Goal: Information Seeking & Learning: Learn about a topic

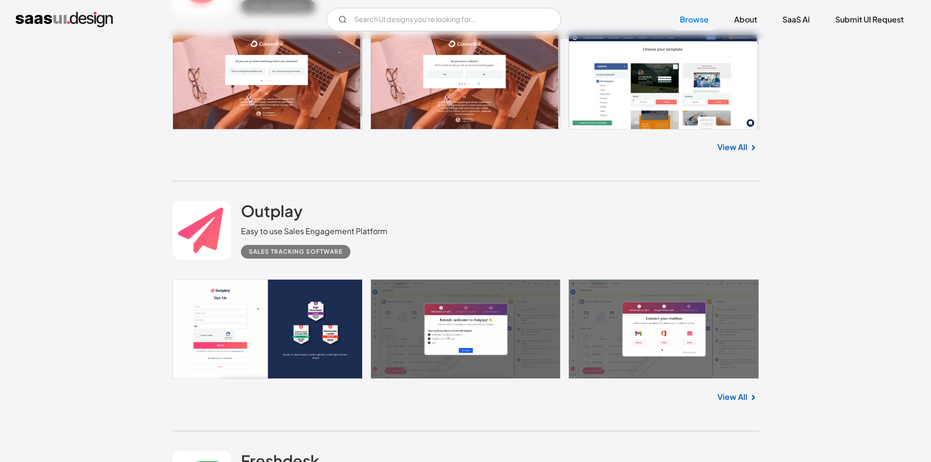
scroll to position [10239, 0]
click at [264, 329] on link at bounding box center [466, 329] width 587 height 100
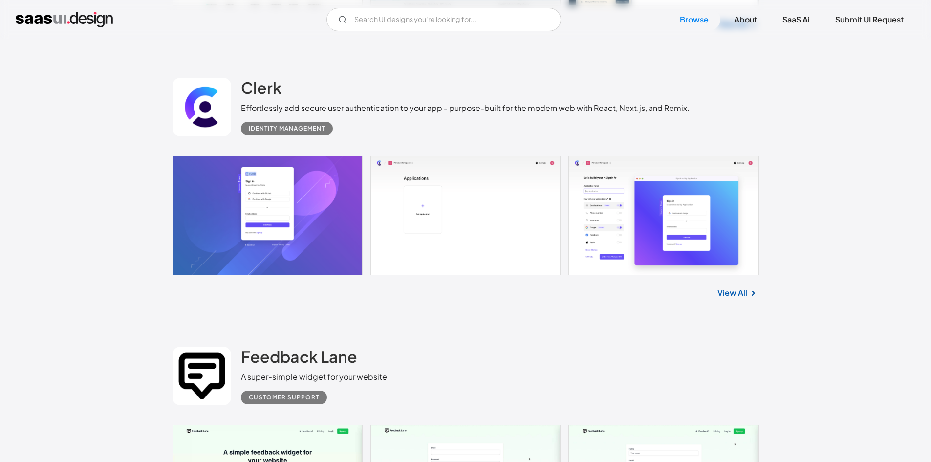
scroll to position [10865, 0]
click at [308, 123] on div "Identity Management" at bounding box center [287, 128] width 76 height 12
click at [299, 126] on div "Identity Management" at bounding box center [287, 128] width 76 height 12
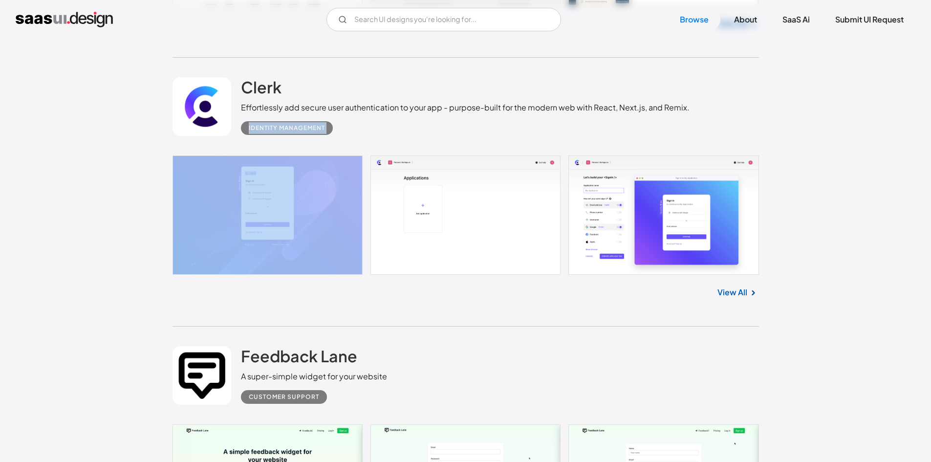
click at [299, 126] on div "Identity Management" at bounding box center [287, 128] width 76 height 12
click at [382, 125] on div "Identity Management" at bounding box center [465, 124] width 449 height 22
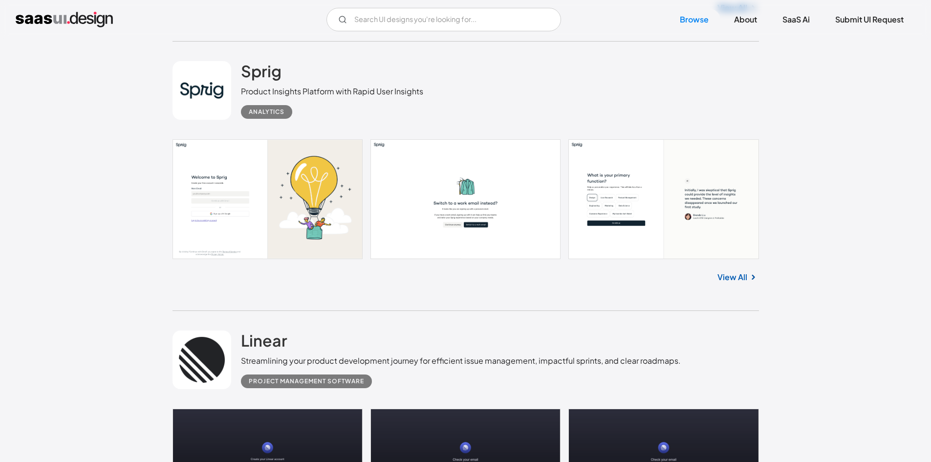
scroll to position [17646, 0]
click at [416, 192] on link at bounding box center [466, 198] width 587 height 119
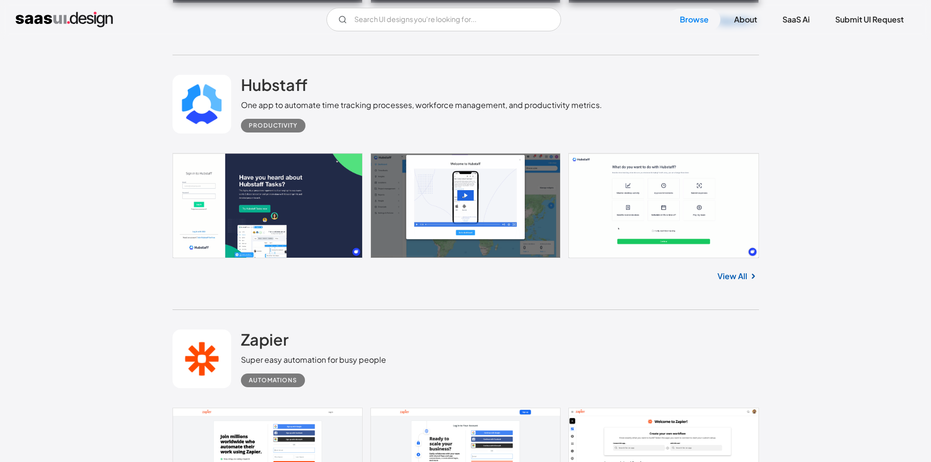
scroll to position [18171, 0]
click at [496, 109] on div "One app to automate time tracking processes, workforce management, and producti…" at bounding box center [421, 105] width 361 height 12
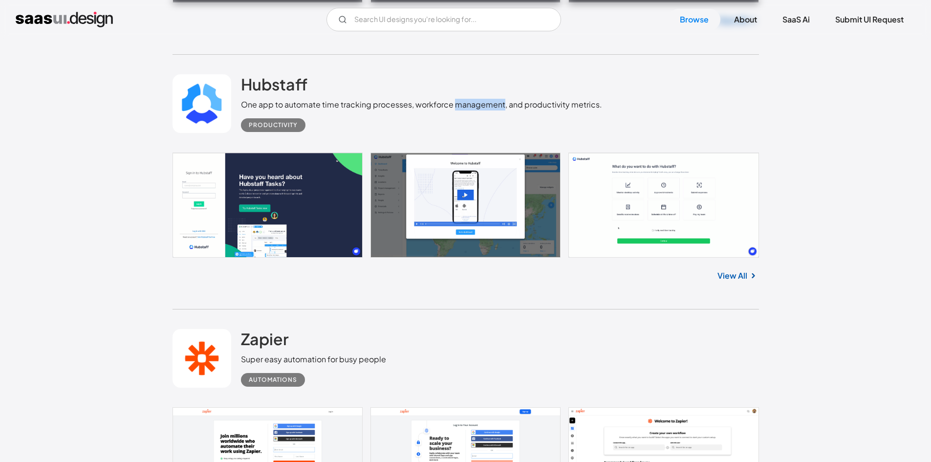
click at [496, 109] on div "One app to automate time tracking processes, workforce management, and producti…" at bounding box center [421, 105] width 361 height 12
click at [497, 108] on div "One app to automate time tracking processes, workforce management, and producti…" at bounding box center [421, 105] width 361 height 12
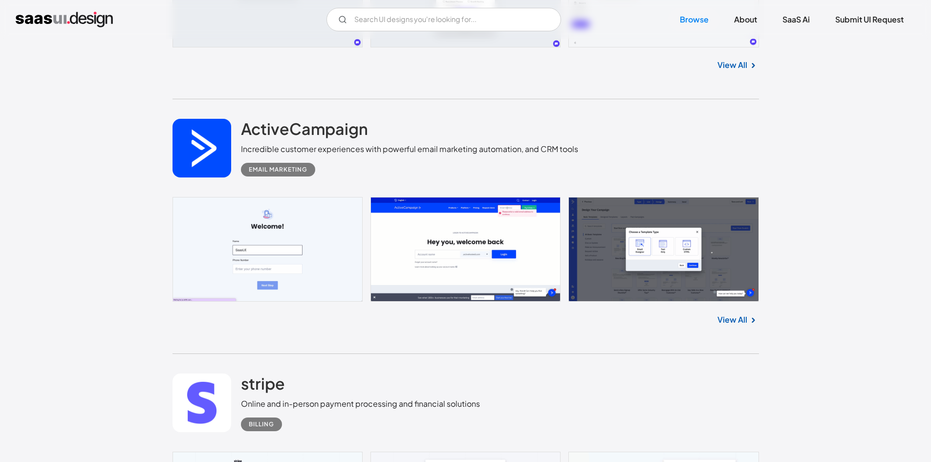
scroll to position [19976, 0]
click at [553, 241] on link at bounding box center [466, 249] width 587 height 105
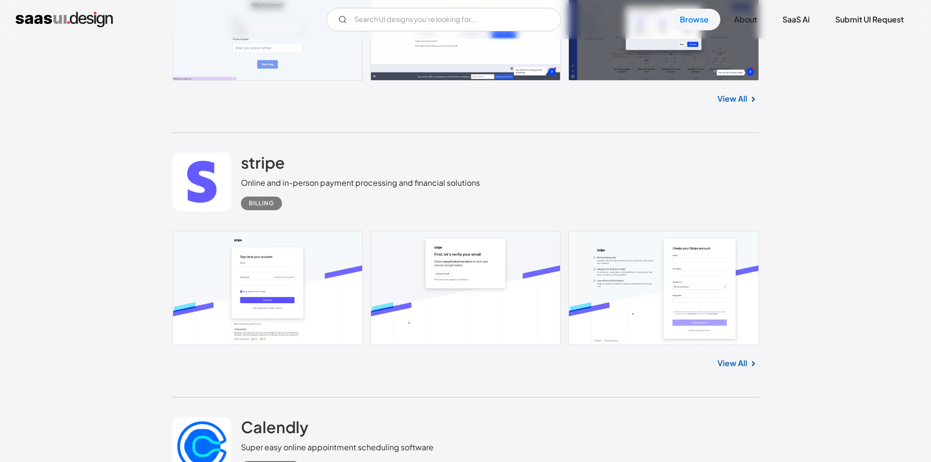
scroll to position [20199, 0]
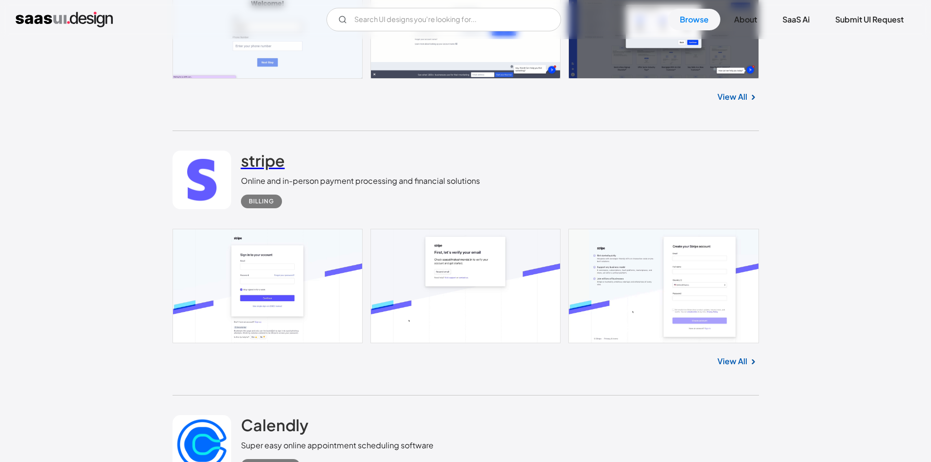
click at [271, 166] on h2 "stripe" at bounding box center [263, 161] width 44 height 20
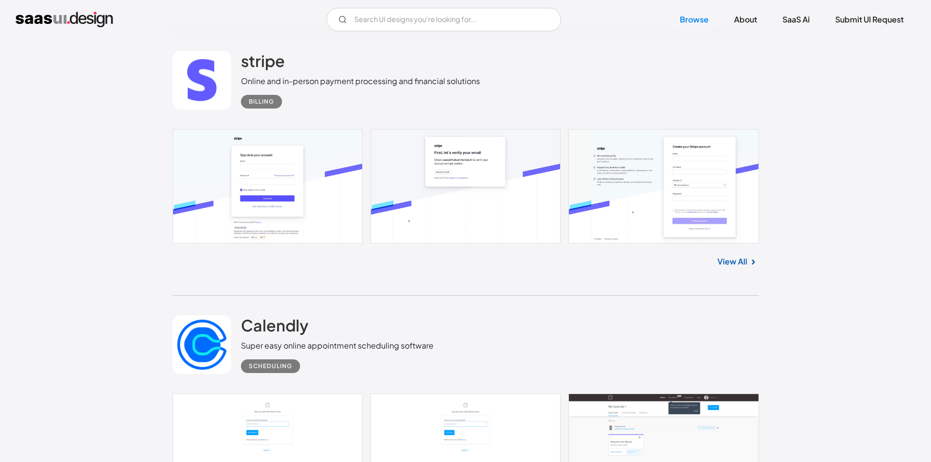
scroll to position [20299, 0]
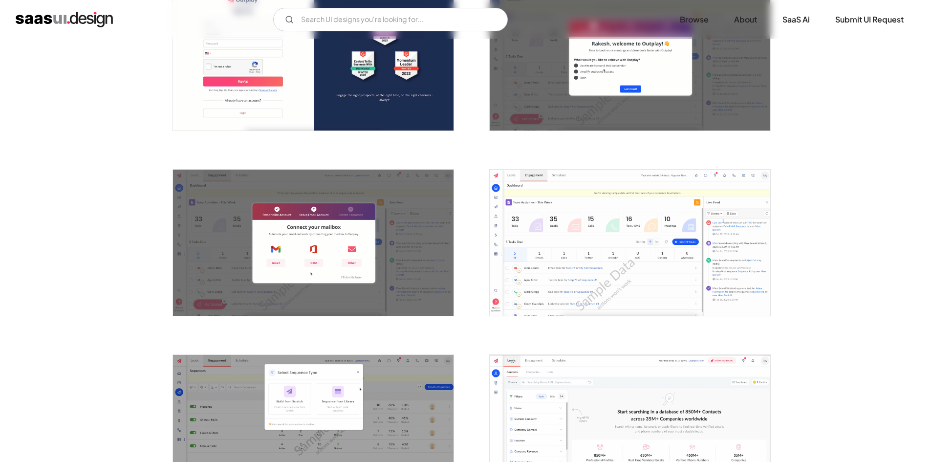
scroll to position [245, 0]
click at [638, 214] on img "open lightbox" at bounding box center [630, 242] width 281 height 146
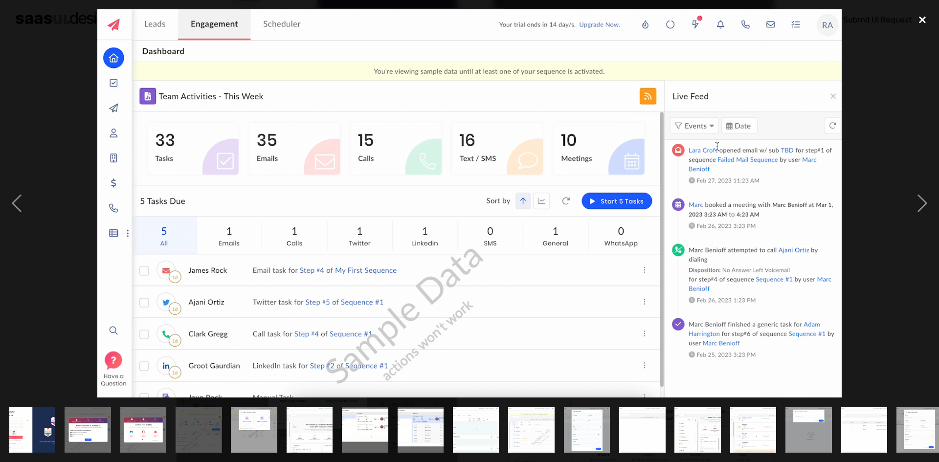
click at [917, 14] on div "close lightbox" at bounding box center [921, 20] width 33 height 22
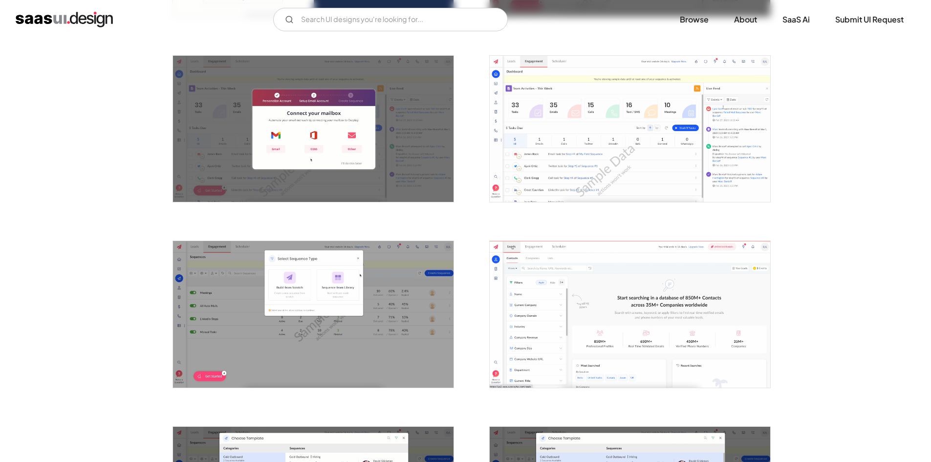
scroll to position [391, 0]
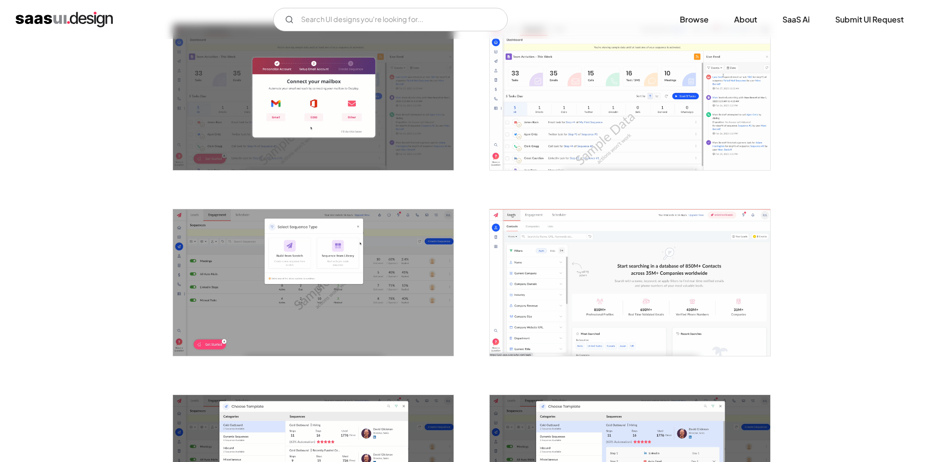
click at [601, 276] on img "open lightbox" at bounding box center [630, 282] width 281 height 146
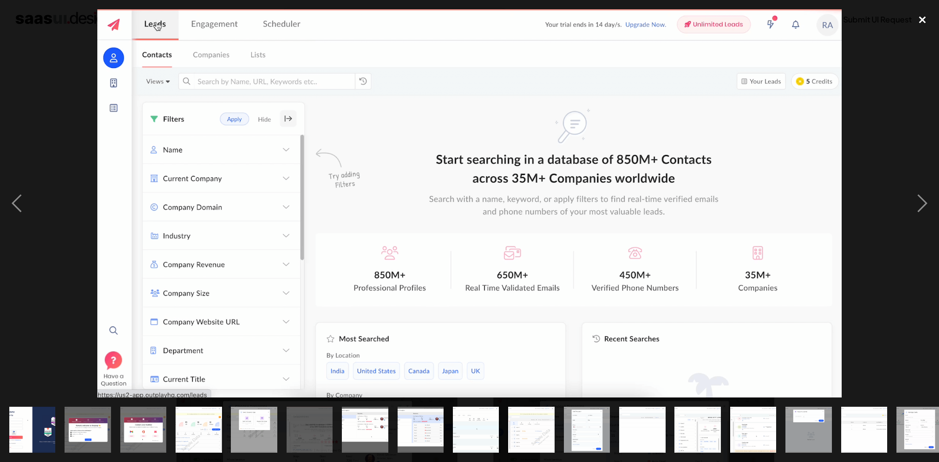
click at [922, 20] on div "close lightbox" at bounding box center [921, 20] width 33 height 22
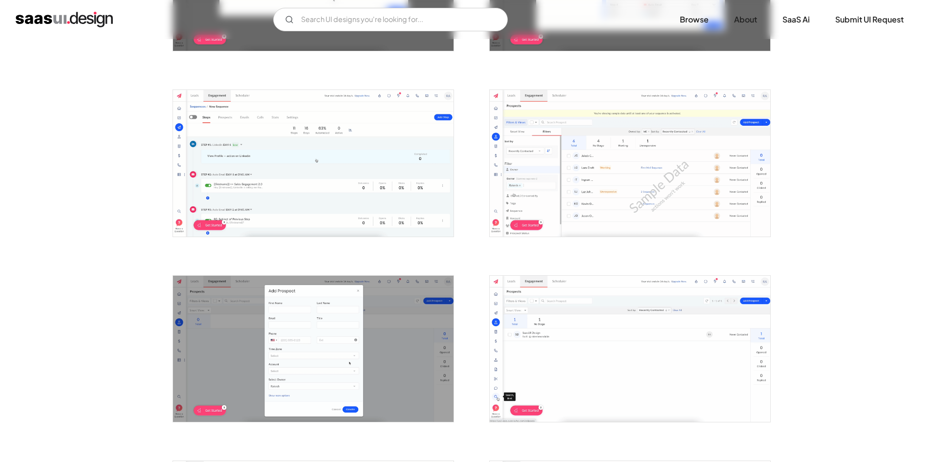
scroll to position [882, 0]
click at [344, 150] on img "open lightbox" at bounding box center [313, 162] width 281 height 146
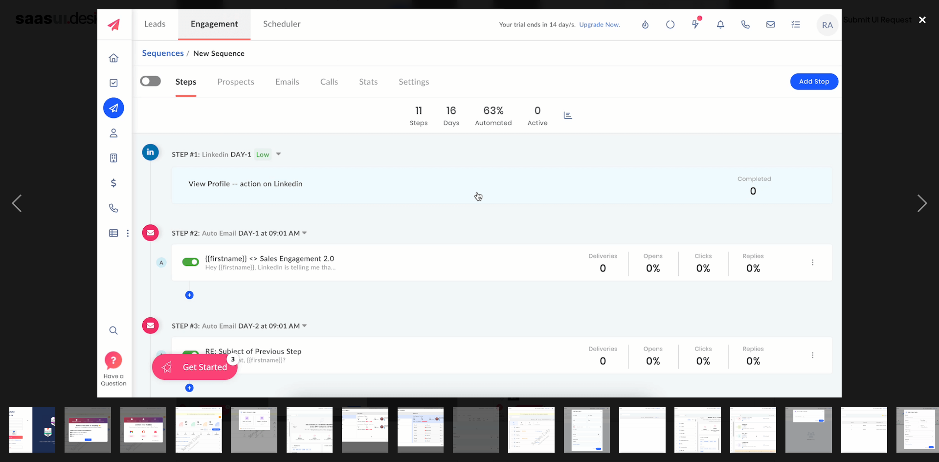
click at [924, 18] on div "close lightbox" at bounding box center [921, 20] width 33 height 22
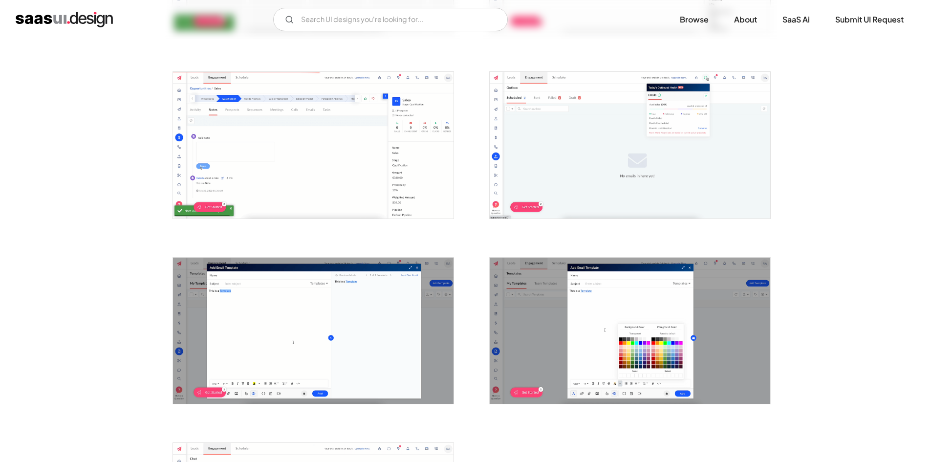
scroll to position [2010, 0]
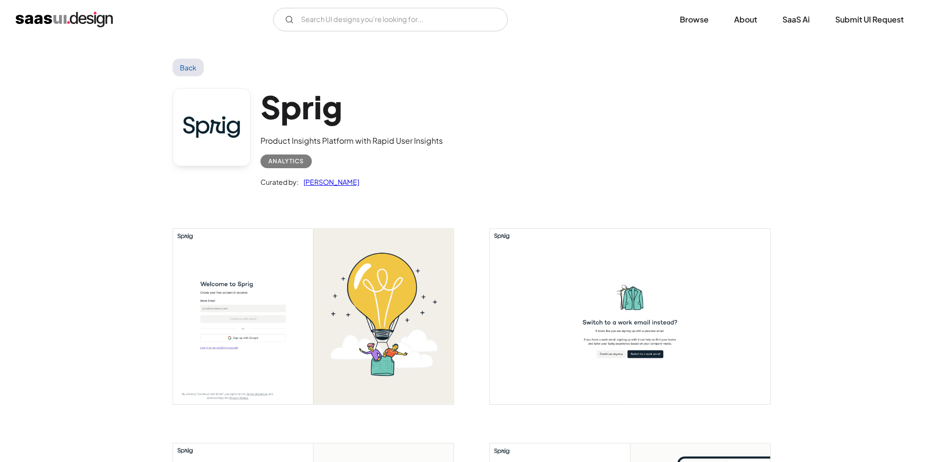
click at [212, 280] on img "open lightbox" at bounding box center [313, 317] width 281 height 176
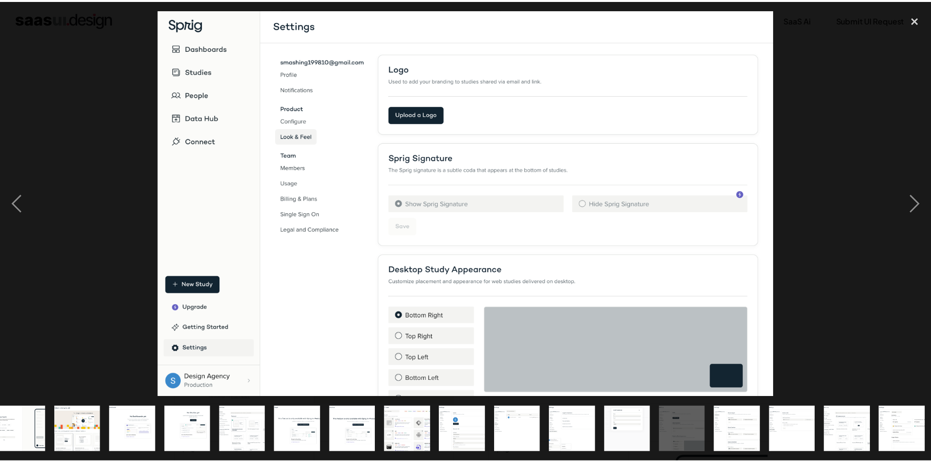
scroll to position [0, 235]
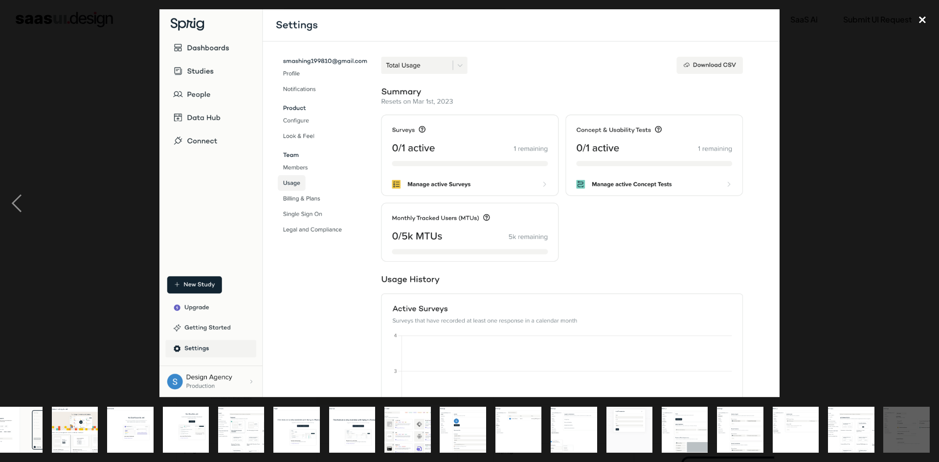
click at [920, 14] on div "close lightbox" at bounding box center [921, 20] width 33 height 22
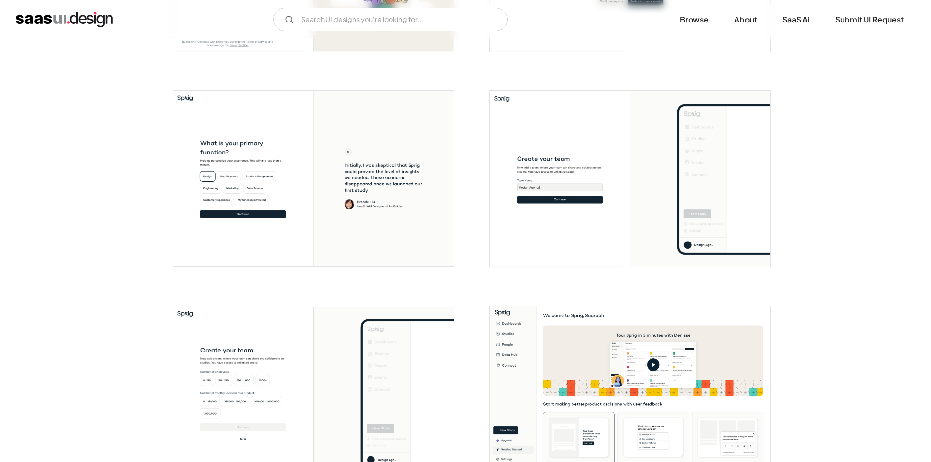
scroll to position [362, 0]
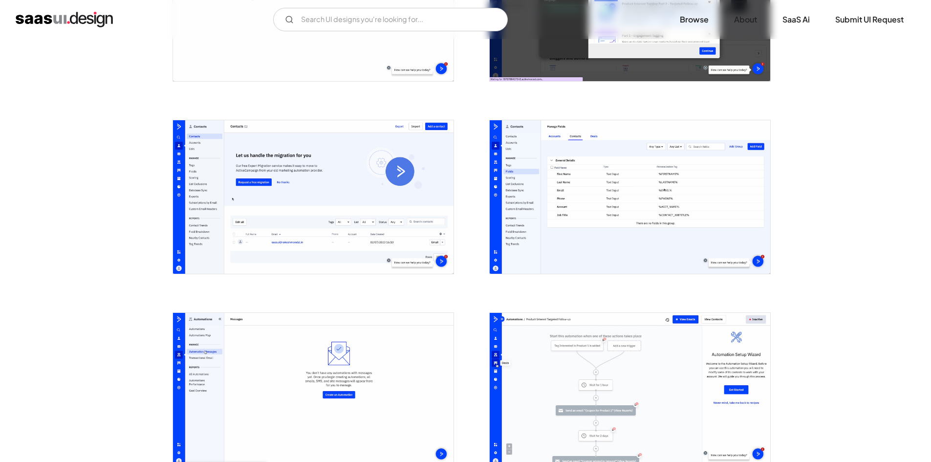
scroll to position [1649, 0]
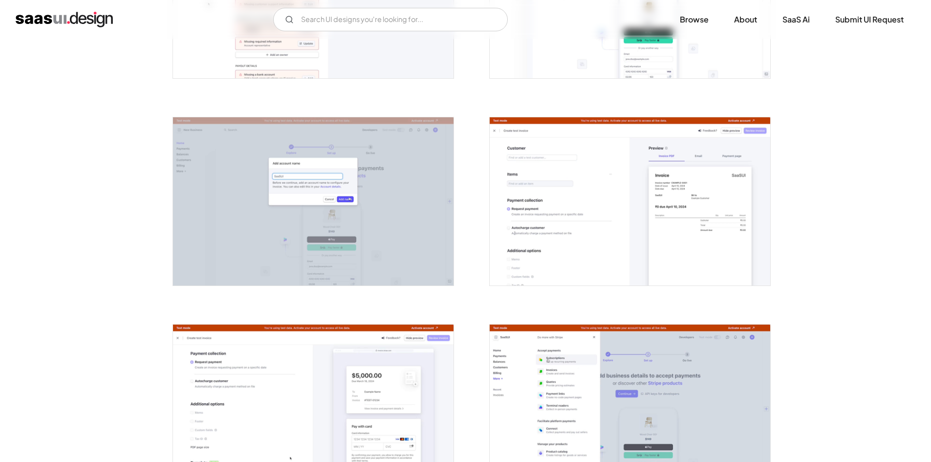
scroll to position [942, 0]
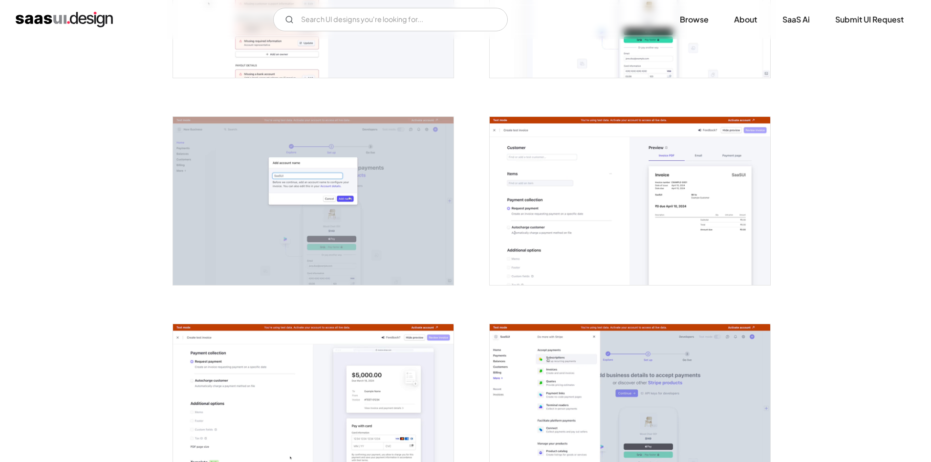
click at [589, 187] on img "open lightbox" at bounding box center [630, 201] width 281 height 168
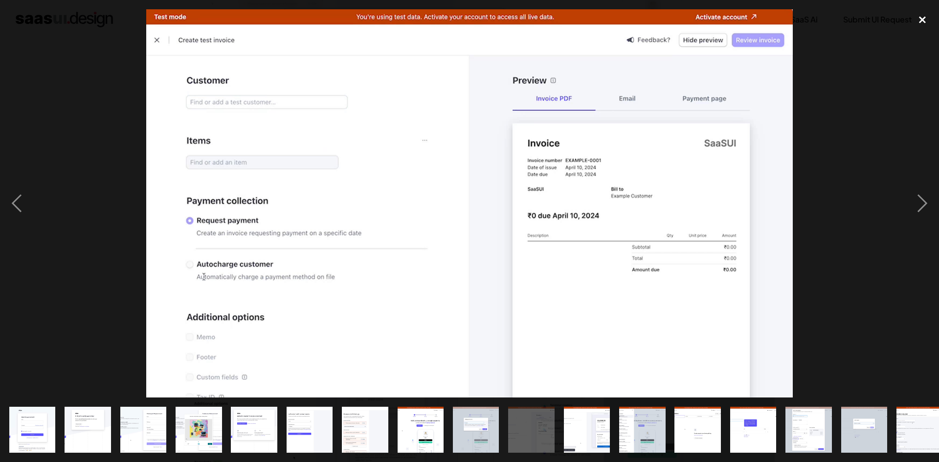
click at [920, 21] on div "close lightbox" at bounding box center [921, 20] width 33 height 22
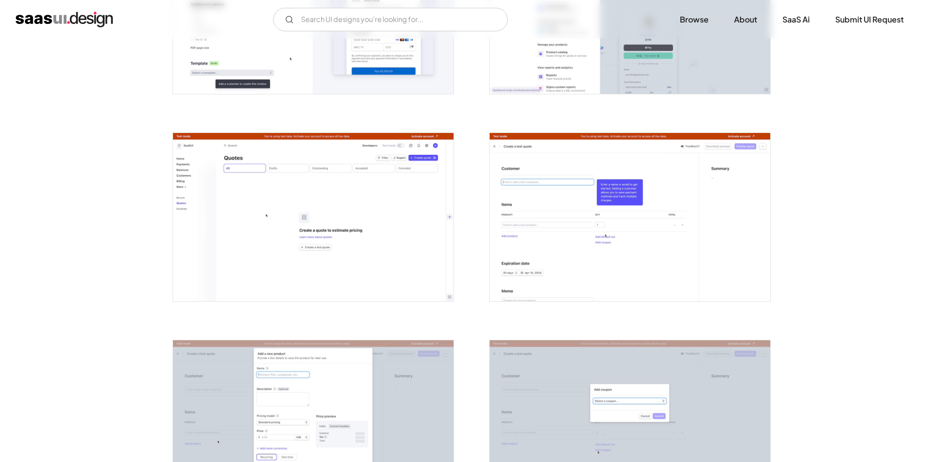
scroll to position [1342, 0]
click at [305, 223] on img "open lightbox" at bounding box center [313, 216] width 281 height 168
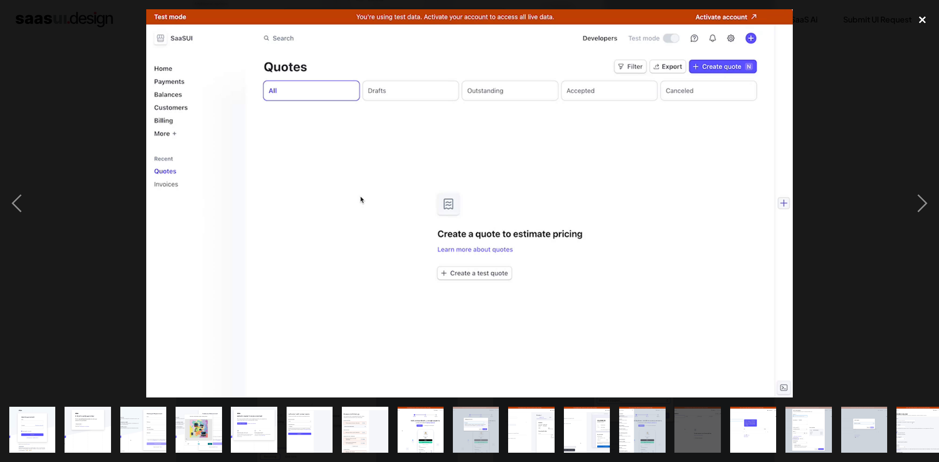
click at [921, 22] on div "close lightbox" at bounding box center [921, 20] width 33 height 22
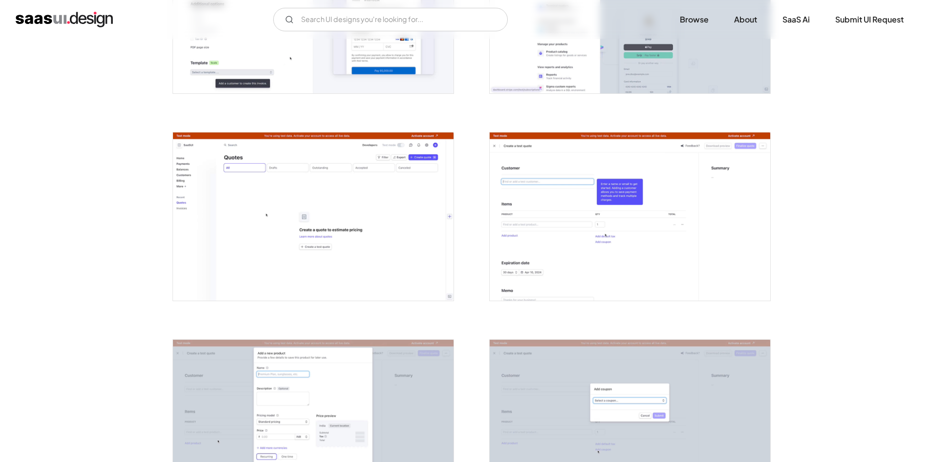
click at [667, 245] on img "open lightbox" at bounding box center [630, 216] width 281 height 168
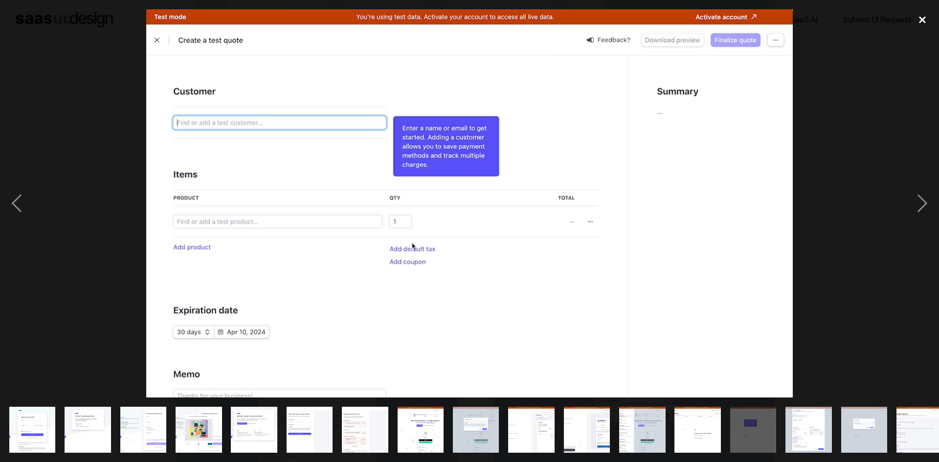
click at [922, 17] on div "close lightbox" at bounding box center [921, 20] width 33 height 22
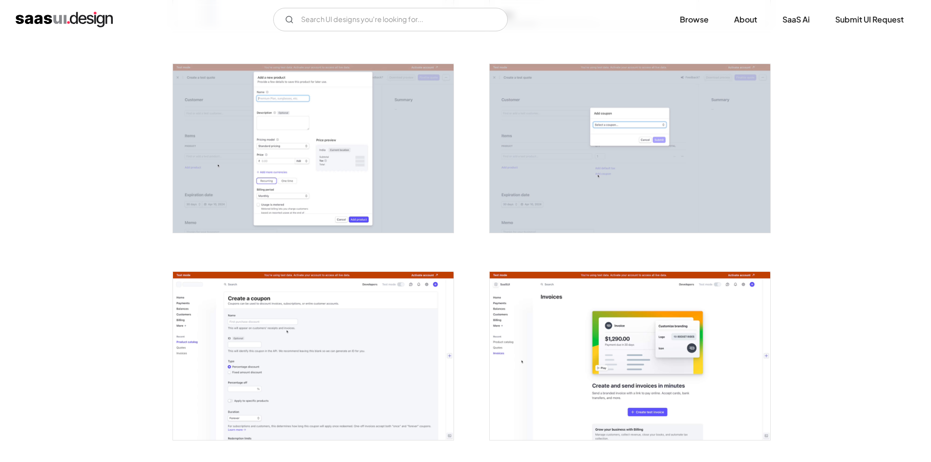
scroll to position [1618, 0]
click at [311, 127] on img "open lightbox" at bounding box center [313, 148] width 281 height 168
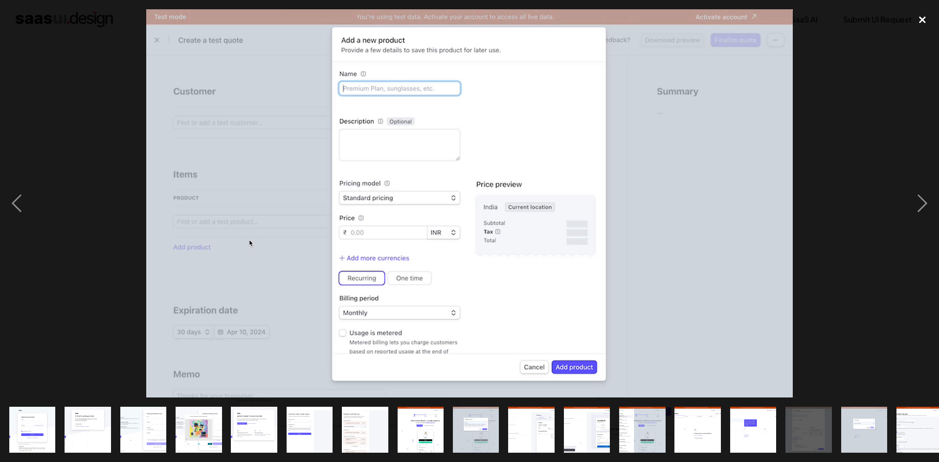
click at [920, 15] on div "close lightbox" at bounding box center [921, 20] width 33 height 22
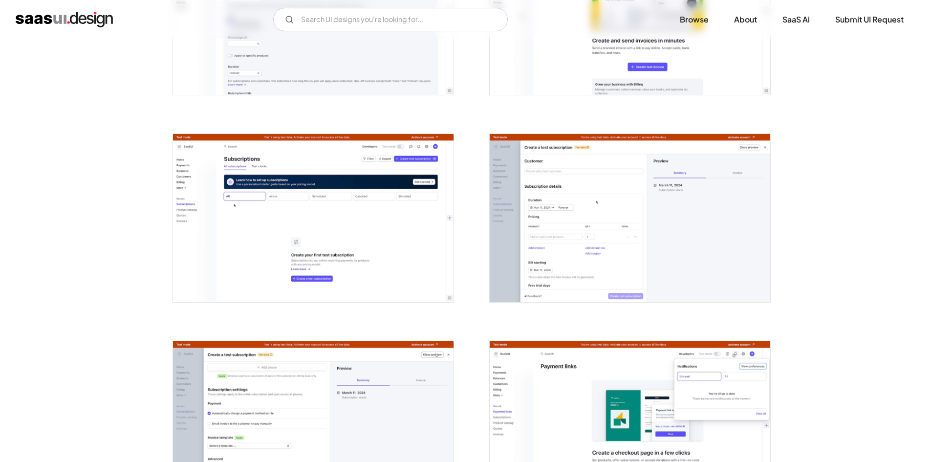
scroll to position [1963, 0]
click at [330, 199] on img "open lightbox" at bounding box center [313, 217] width 281 height 168
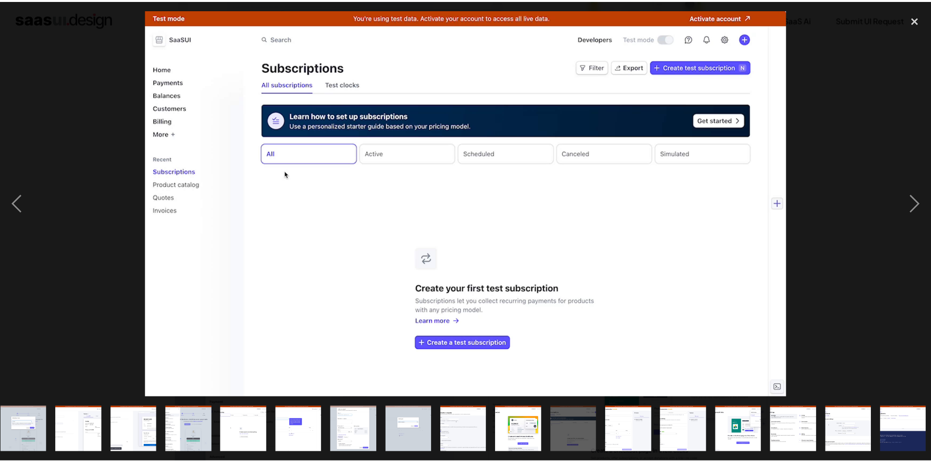
scroll to position [0, 456]
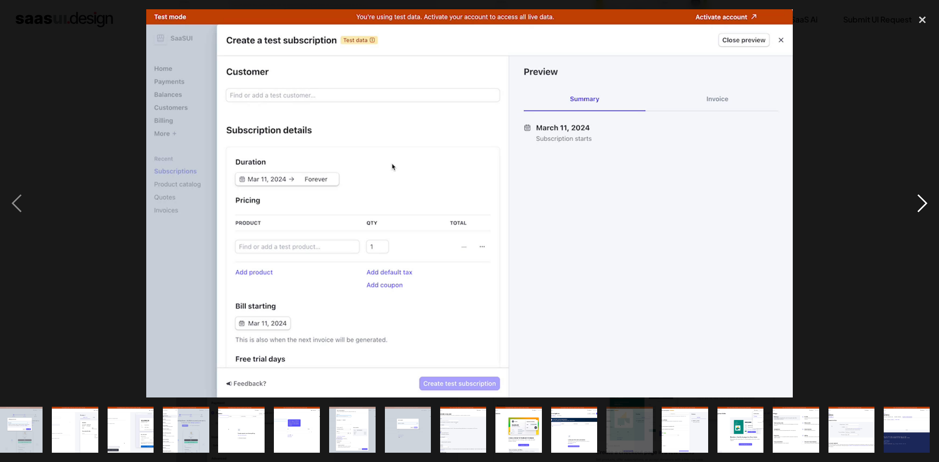
click at [924, 206] on div "next image" at bounding box center [921, 203] width 33 height 388
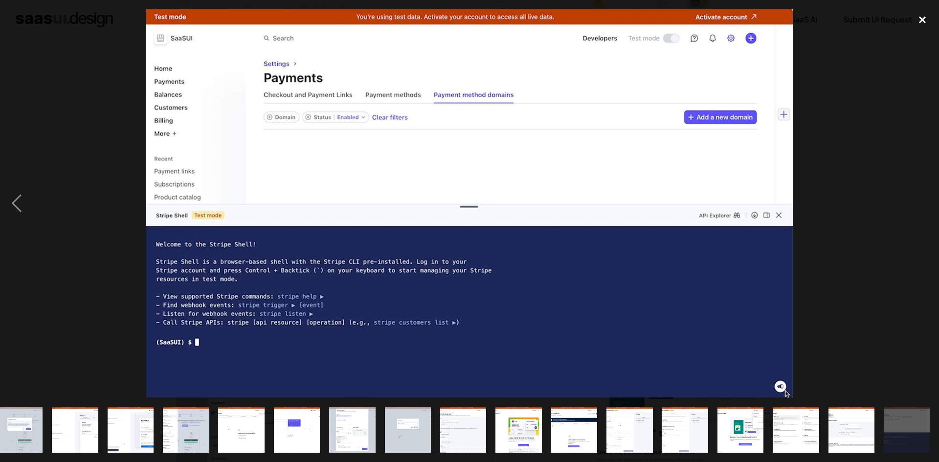
click at [921, 21] on div "close lightbox" at bounding box center [921, 20] width 33 height 22
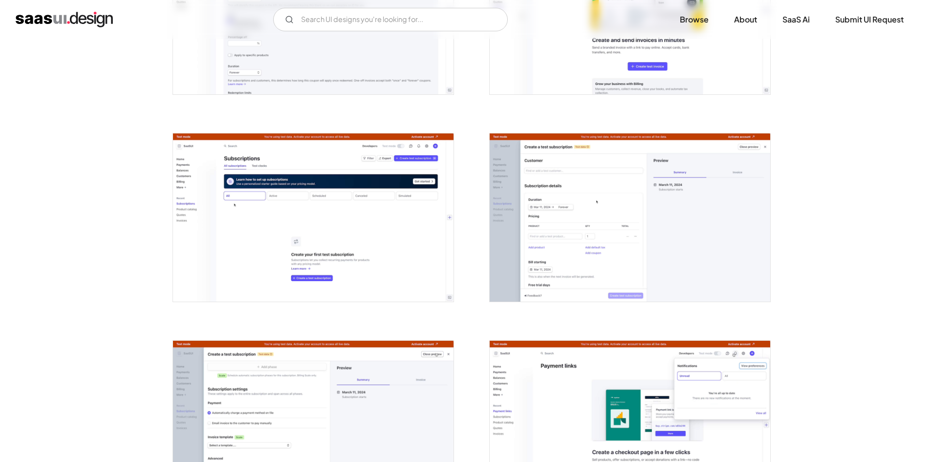
scroll to position [0, 0]
